Goal: Task Accomplishment & Management: Manage account settings

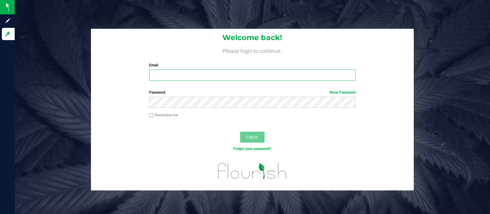
type input "[EMAIL_ADDRESS][DOMAIN_NAME]"
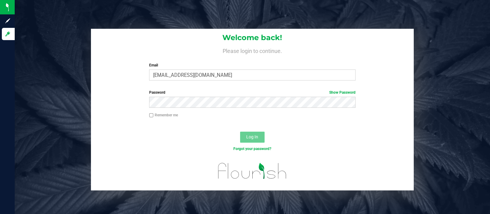
click at [249, 140] on button "Log In" at bounding box center [252, 137] width 25 height 11
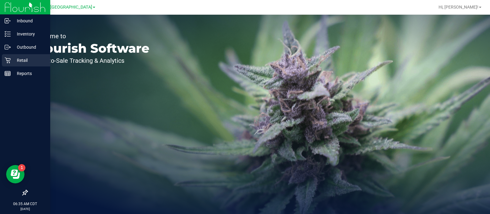
click at [13, 59] on p "Retail" at bounding box center [29, 60] width 37 height 7
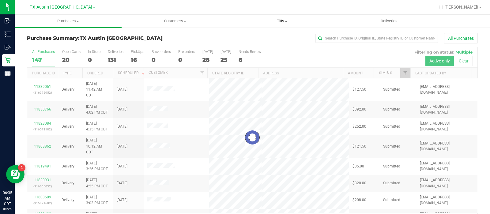
click at [285, 21] on span "Tills" at bounding box center [282, 21] width 106 height 6
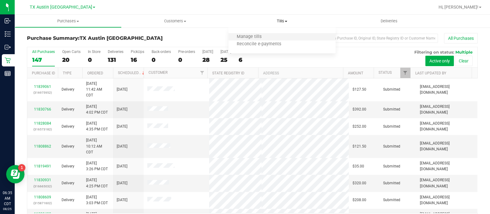
click at [283, 36] on li "Manage tills" at bounding box center [282, 36] width 107 height 7
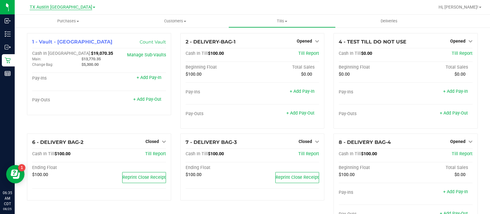
click at [62, 8] on span "TX Austin [GEOGRAPHIC_DATA]" at bounding box center [61, 8] width 62 height 6
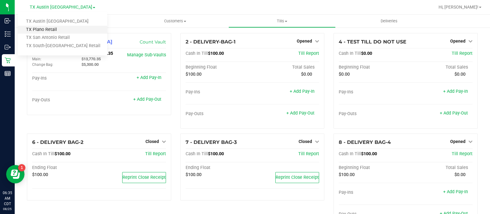
click at [78, 28] on link "TX Plano Retail" at bounding box center [62, 30] width 89 height 8
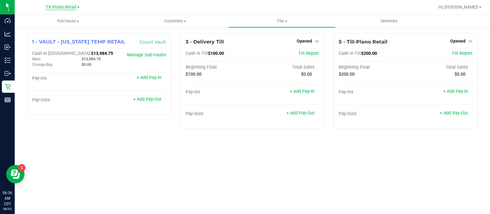
click at [67, 8] on span "TX Plano Retail" at bounding box center [61, 8] width 31 height 6
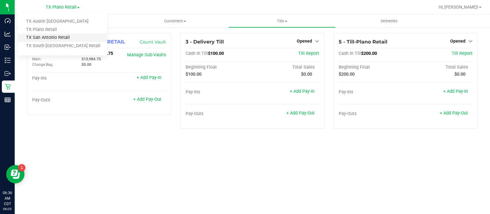
click at [67, 38] on link "TX San Antonio Retail" at bounding box center [62, 38] width 89 height 8
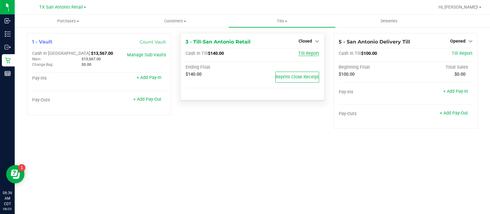
click at [312, 55] on span "Till Report" at bounding box center [308, 53] width 21 height 5
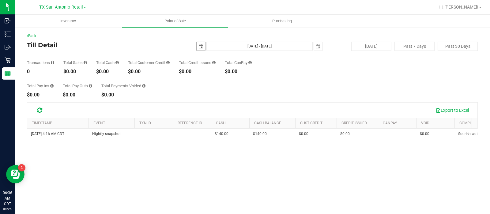
click at [199, 48] on span "select" at bounding box center [201, 46] width 5 height 5
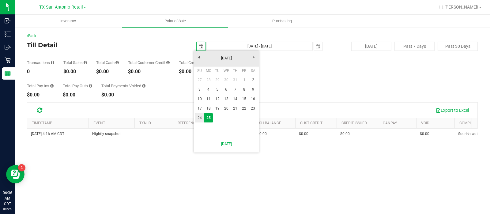
click at [198, 116] on link "24" at bounding box center [199, 117] width 9 height 9
type input "2025-08-24"
type input "Aug 24, 2025 - Aug 25, 2025"
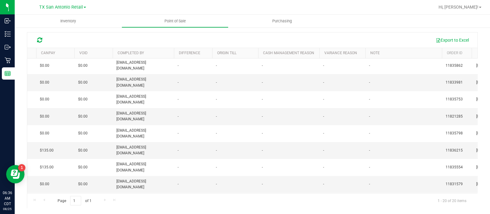
scroll to position [0, 362]
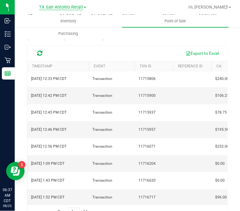
click at [66, 9] on span "TX San Antonio Retail" at bounding box center [61, 8] width 44 height 6
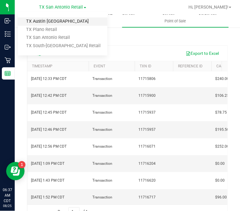
click at [67, 20] on link "TX Austin [GEOGRAPHIC_DATA]" at bounding box center [62, 21] width 89 height 8
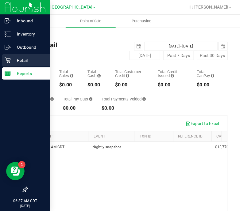
click at [26, 59] on p "Retail" at bounding box center [29, 60] width 37 height 7
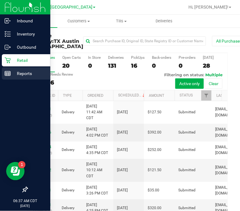
click at [26, 70] on p "Reports" at bounding box center [29, 73] width 37 height 7
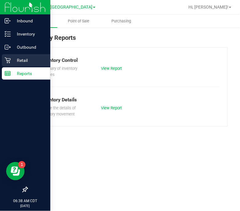
click at [21, 58] on p "Retail" at bounding box center [29, 60] width 37 height 7
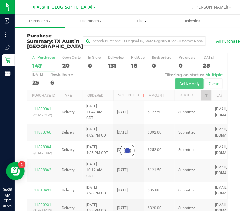
click at [145, 17] on uib-tab-heading "Tills Manage tills Reconcile e-payments" at bounding box center [141, 21] width 50 height 12
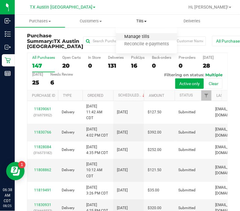
click at [146, 37] on span "Manage tills" at bounding box center [136, 36] width 41 height 5
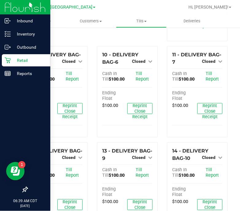
scroll to position [245, 0]
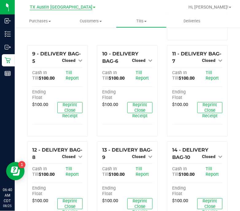
click at [67, 8] on span "TX Austin [GEOGRAPHIC_DATA]" at bounding box center [61, 8] width 62 height 6
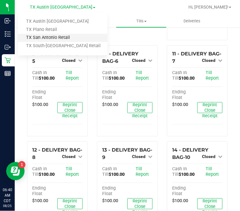
click at [70, 41] on link "TX San Antonio Retail" at bounding box center [62, 38] width 89 height 8
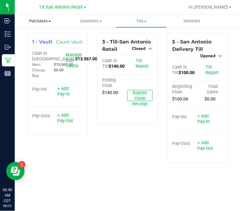
click at [43, 23] on span "Purchases" at bounding box center [40, 21] width 51 height 6
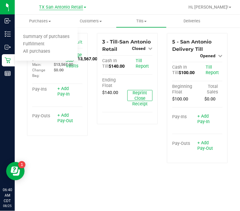
click at [66, 7] on span "TX San Antonio Retail" at bounding box center [61, 8] width 44 height 6
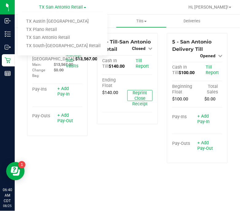
click at [116, 8] on div at bounding box center [147, 7] width 74 height 12
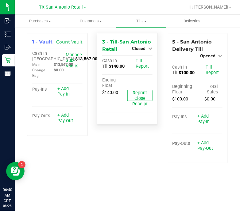
click at [143, 51] on div "Closed" at bounding box center [142, 48] width 21 height 7
click at [145, 49] on link "Closed" at bounding box center [142, 48] width 21 height 5
click at [141, 60] on link "Open Till" at bounding box center [138, 61] width 16 height 5
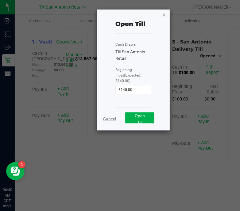
click at [111, 116] on link "Cancel" at bounding box center [109, 119] width 13 height 6
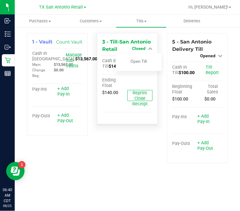
click at [141, 46] on span "Closed" at bounding box center [138, 48] width 13 height 5
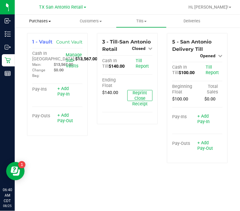
click at [41, 21] on span "Purchases" at bounding box center [40, 21] width 51 height 6
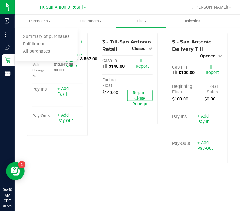
click at [74, 8] on span "TX San Antonio Retail" at bounding box center [61, 8] width 44 height 6
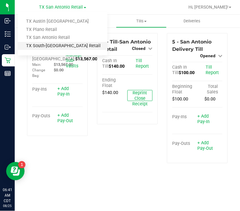
click at [74, 45] on link "TX South-Austin Retail" at bounding box center [62, 46] width 89 height 8
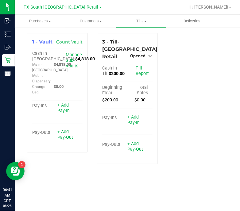
click at [74, 8] on span "TX South-Austin Retail" at bounding box center [61, 8] width 74 height 6
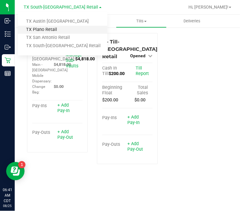
click at [72, 28] on link "TX Plano Retail" at bounding box center [62, 30] width 89 height 8
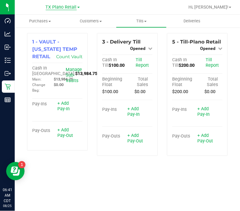
click at [69, 10] on span "TX Plano Retail" at bounding box center [61, 8] width 31 height 6
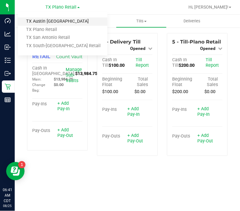
click at [69, 21] on link "TX Austin [GEOGRAPHIC_DATA]" at bounding box center [62, 21] width 89 height 8
